Goal: Task Accomplishment & Management: Manage account settings

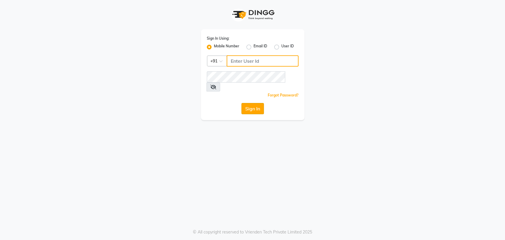
type input "9850407724"
click at [248, 103] on button "Sign In" at bounding box center [252, 108] width 22 height 11
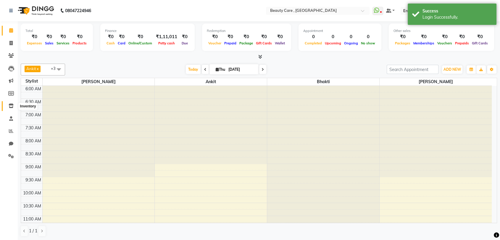
click at [13, 109] on span at bounding box center [11, 106] width 10 height 7
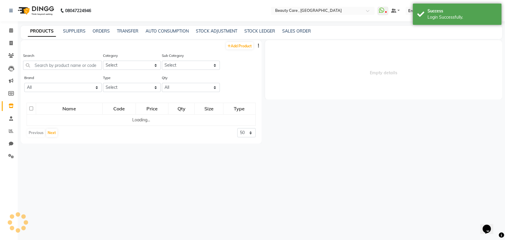
select select
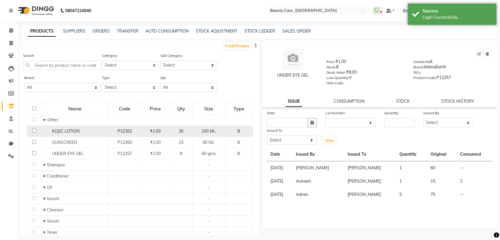
click at [71, 133] on span "KOJIC LOTION" at bounding box center [65, 130] width 27 height 5
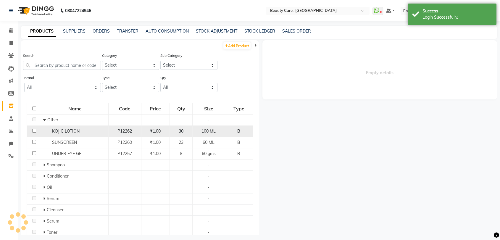
select select
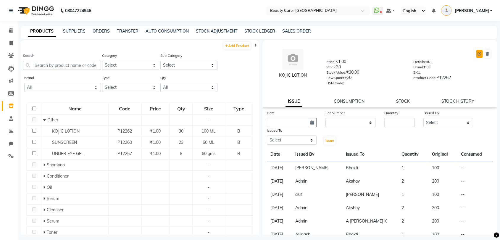
click at [477, 52] on icon at bounding box center [479, 54] width 4 height 4
select select "true"
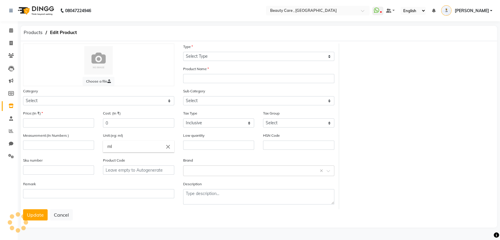
select select "B"
type input "KOJIC LOTION"
select select
type input "1"
type input "100"
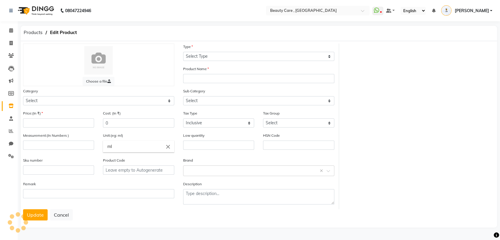
type input "ML"
type input "0"
type input "P12262"
type textarea "null"
select select
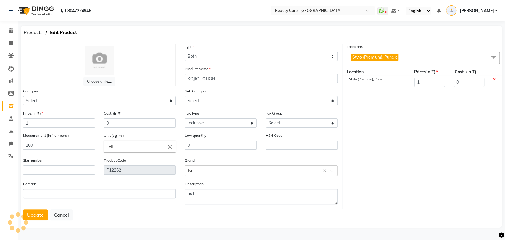
select select "1002"
